Goal: Information Seeking & Learning: Get advice/opinions

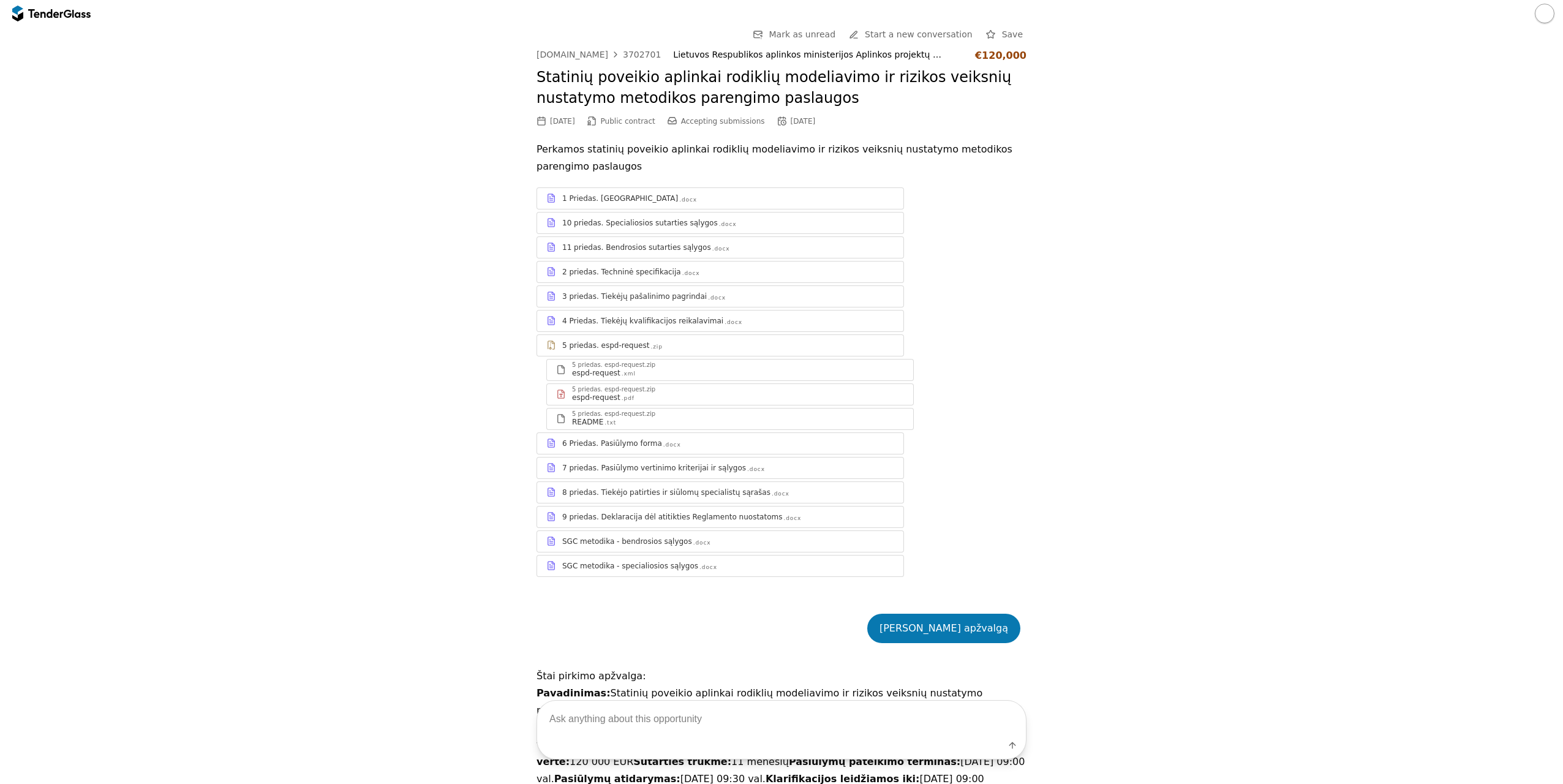
scroll to position [3518, 0]
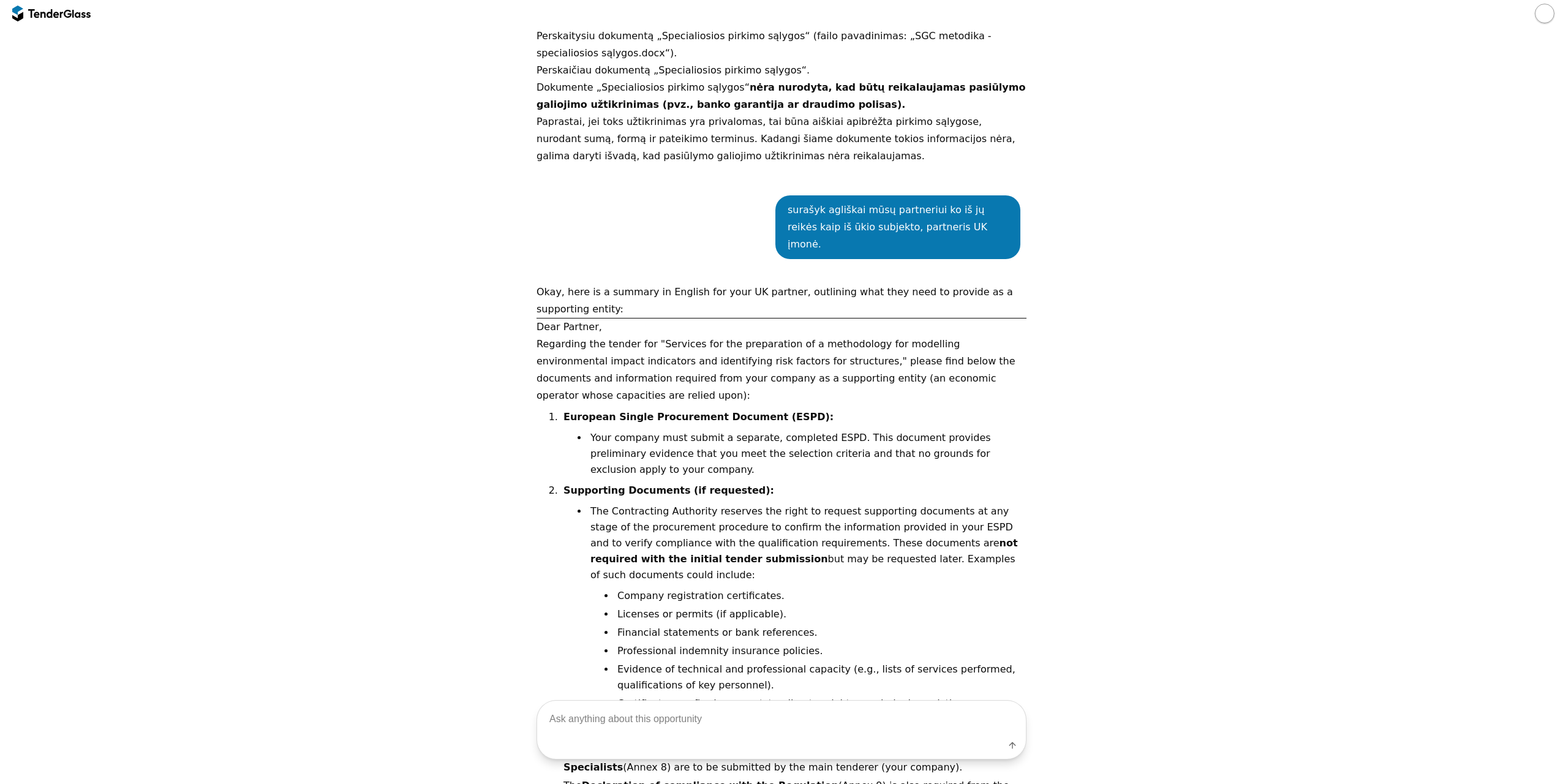
click at [604, 738] on div "Label" at bounding box center [782, 747] width 489 height 22
click at [609, 730] on textarea at bounding box center [782, 718] width 489 height 36
type textarea "Padaryk man check-list, ko reikia ūkio subjektui"
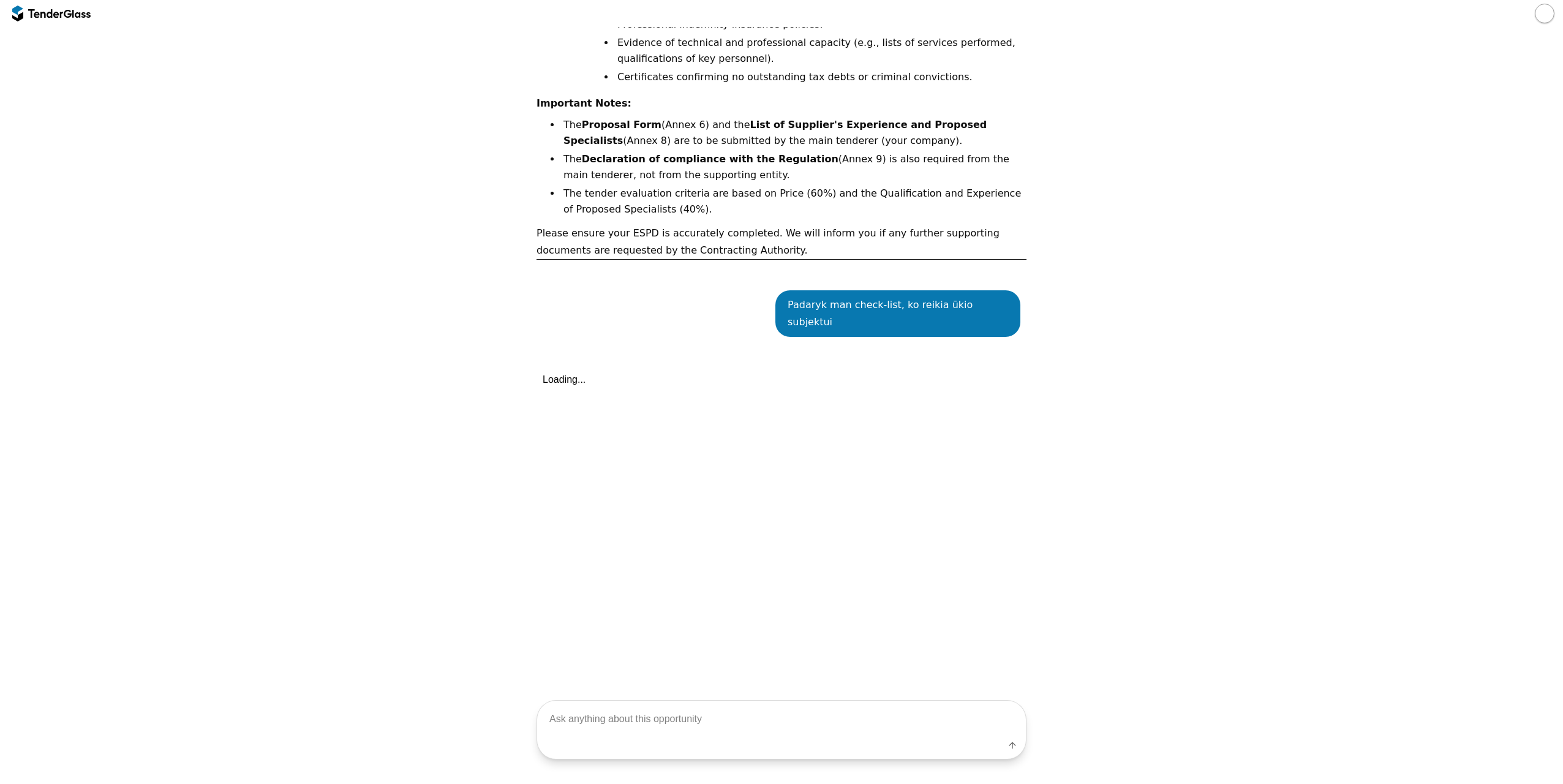
scroll to position [4171, 0]
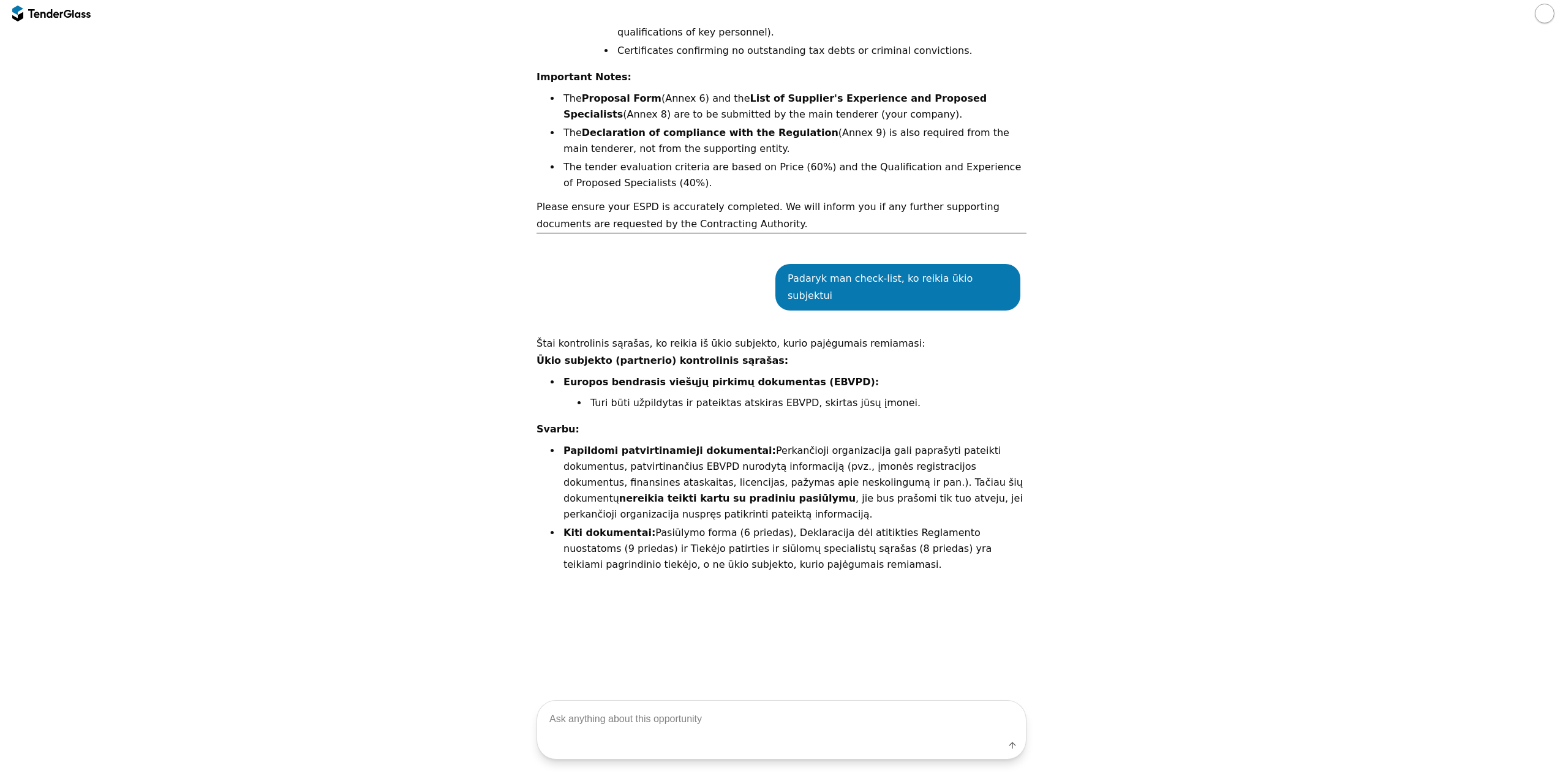
click at [708, 719] on textarea at bounding box center [782, 718] width 489 height 36
type textarea "angliškai"
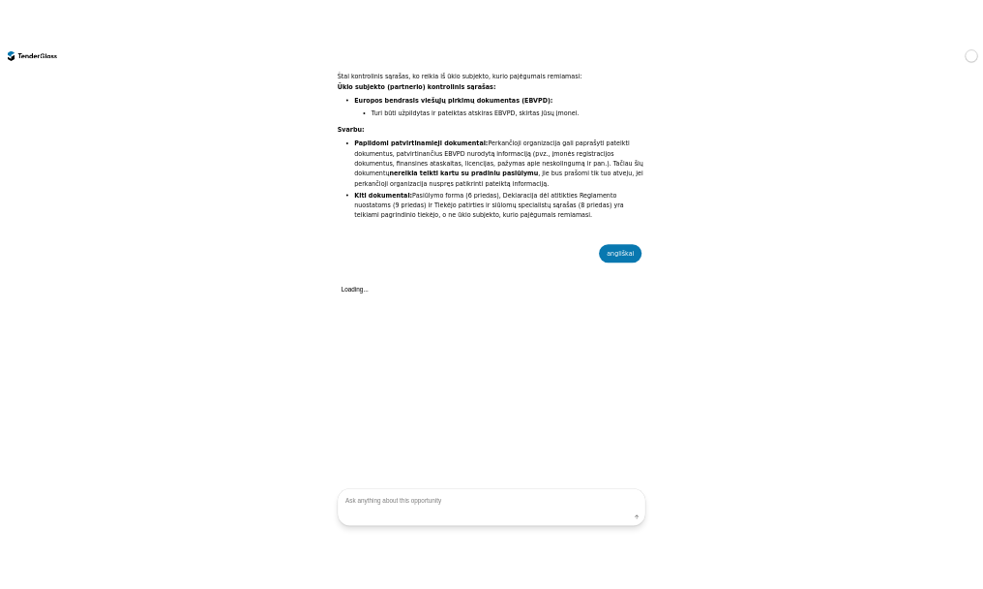
scroll to position [7086, 0]
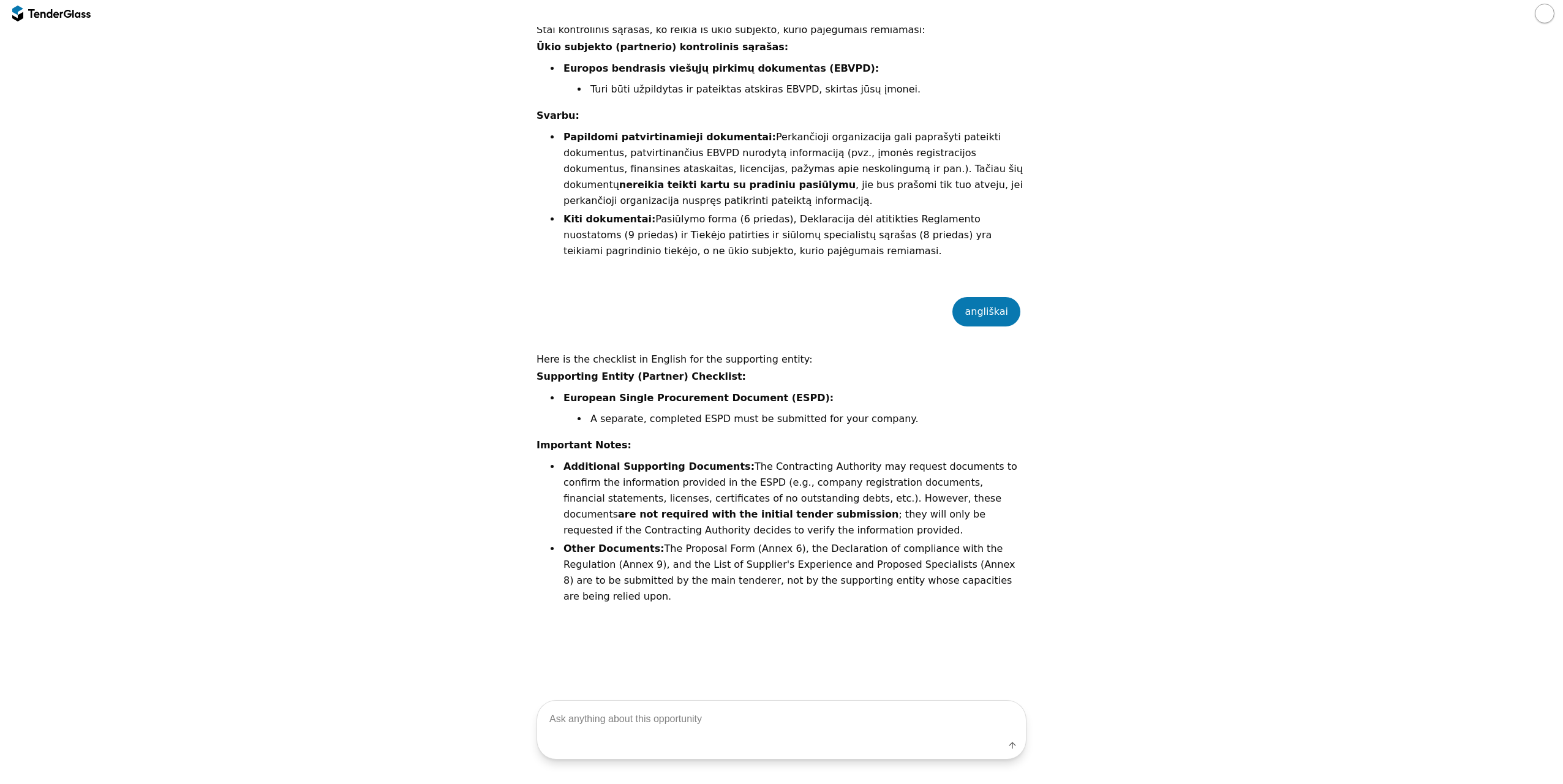
drag, startPoint x: 980, startPoint y: 399, endPoint x: 975, endPoint y: 387, distance: 13.0
click at [975, 387] on div "angliškai Here is the checklist in English for the supporting entity: Supportin…" at bounding box center [782, 602] width 490 height 647
drag, startPoint x: 1001, startPoint y: 362, endPoint x: 525, endPoint y: 133, distance: 528.2
copy div "Supporting Entity (Partner) Checklist: European Single Procurement Document (ES…"
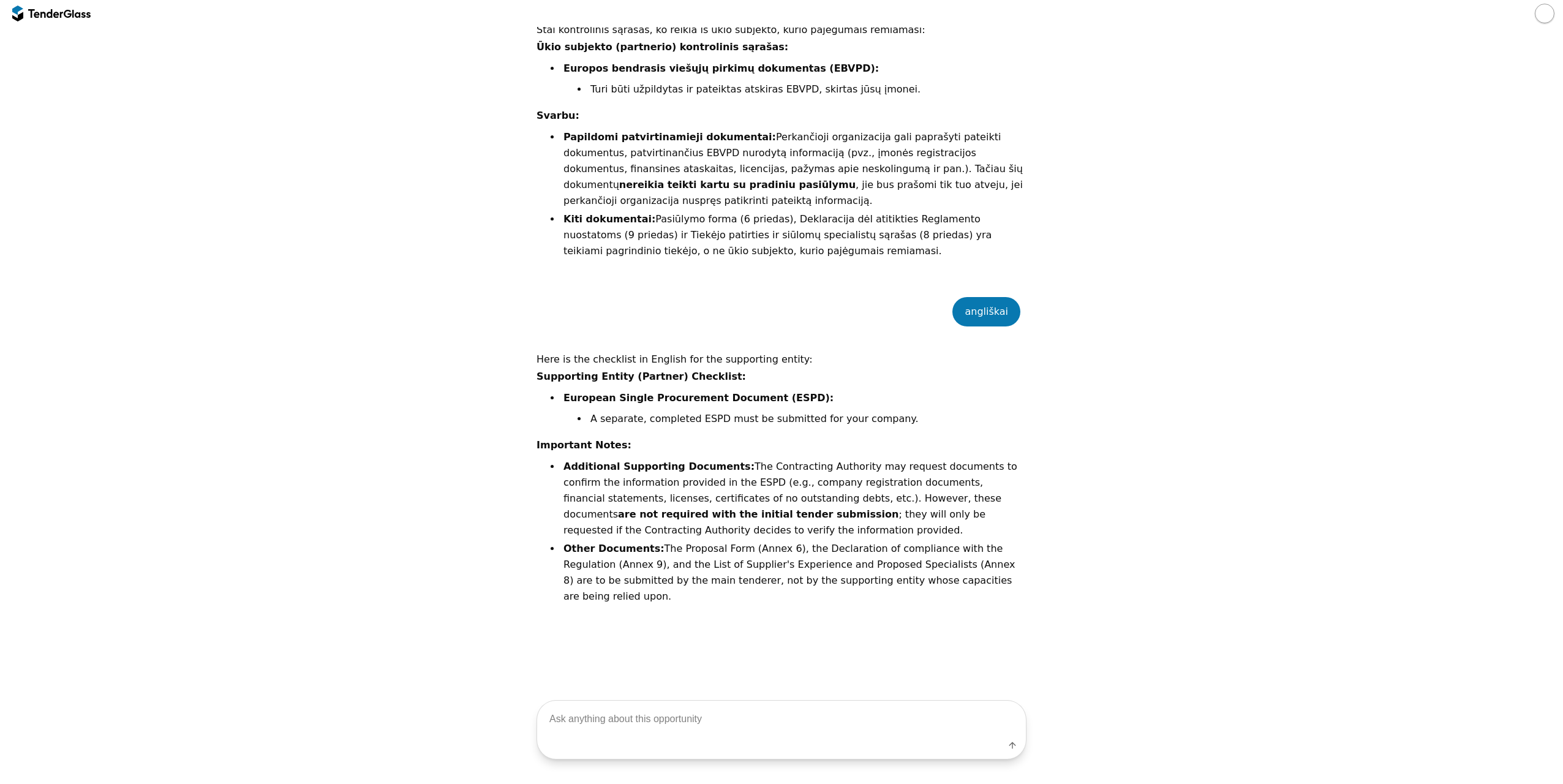
click at [809, 742] on div "Label" at bounding box center [782, 747] width 489 height 22
click at [809, 725] on textarea at bounding box center [782, 718] width 489 height 36
